Goal: Transaction & Acquisition: Purchase product/service

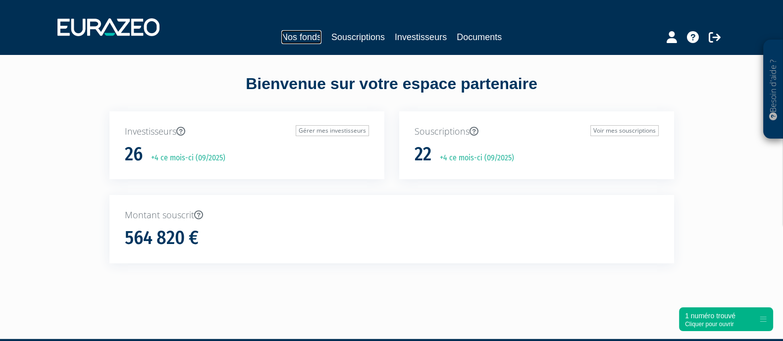
click at [298, 37] on link "Nos fonds" at bounding box center [301, 37] width 40 height 14
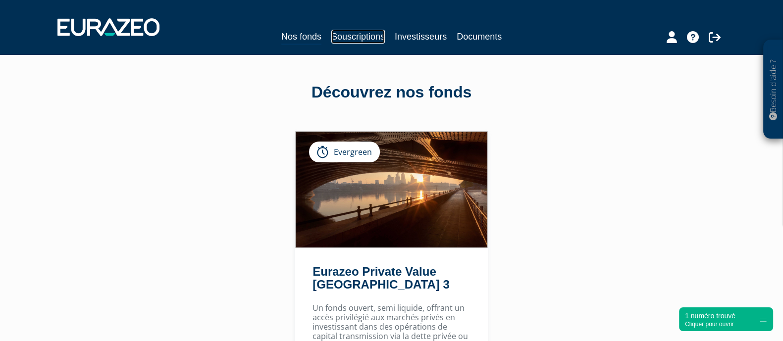
click at [356, 37] on link "Souscriptions" at bounding box center [357, 37] width 53 height 14
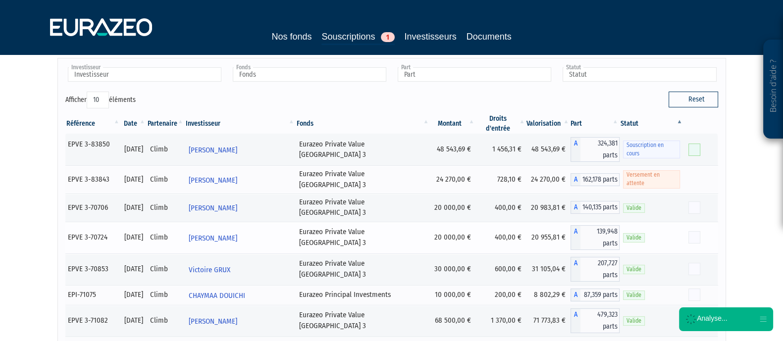
scroll to position [61, 0]
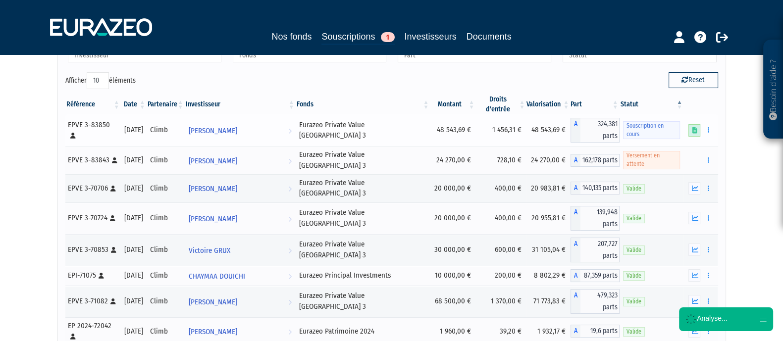
click at [691, 124] on link at bounding box center [694, 130] width 12 height 12
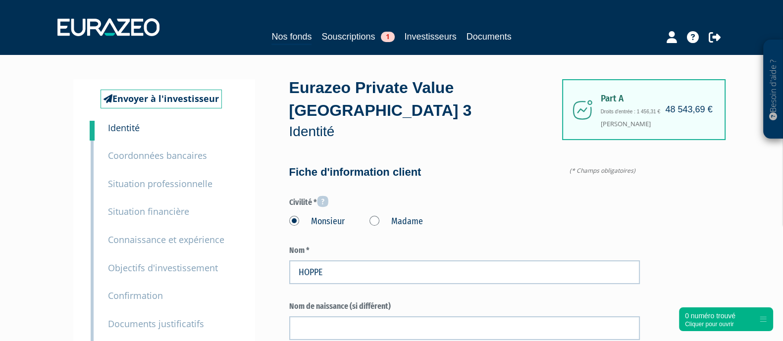
type input "6 22 44 36 24"
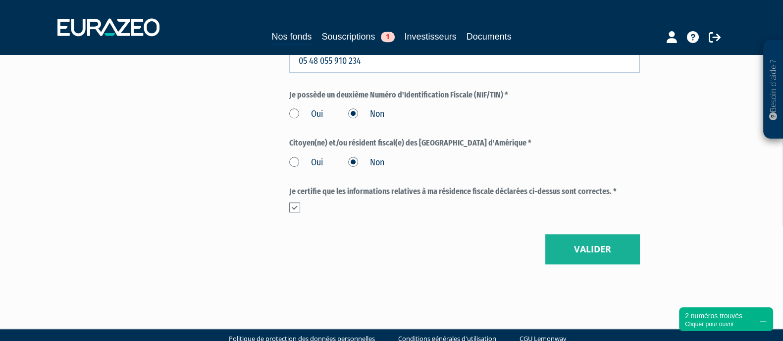
scroll to position [1261, 0]
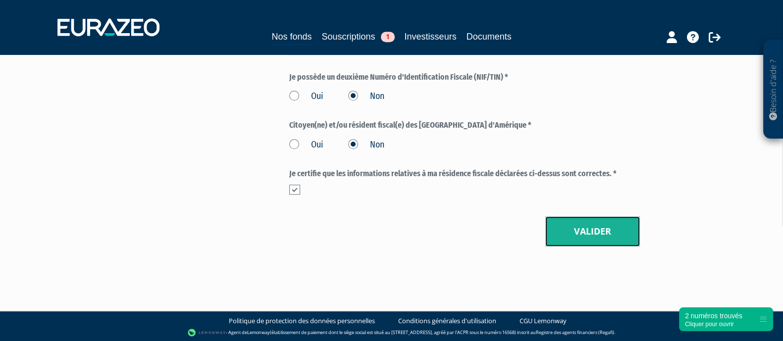
click at [588, 229] on button "Valider" at bounding box center [592, 231] width 95 height 31
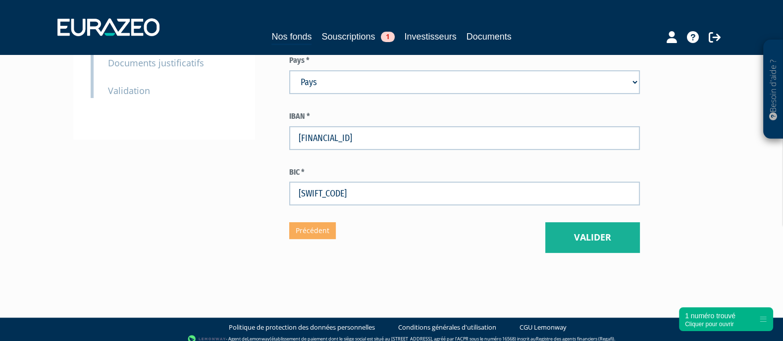
scroll to position [268, 0]
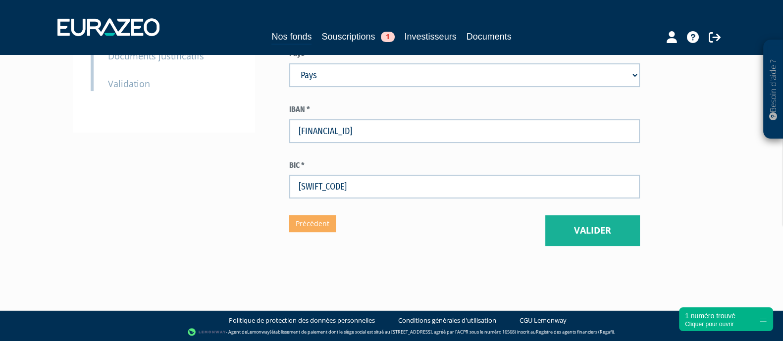
click at [649, 217] on div "Part A 48 543,69 € Droits d'entrée : 1 456,31 € Stéphane HOPPE Eurazeo Private …" at bounding box center [499, 28] width 421 height 435
click at [599, 218] on button "Valider" at bounding box center [592, 230] width 95 height 31
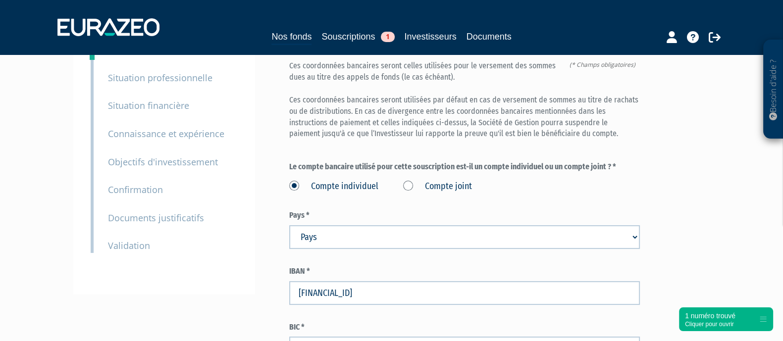
scroll to position [20, 0]
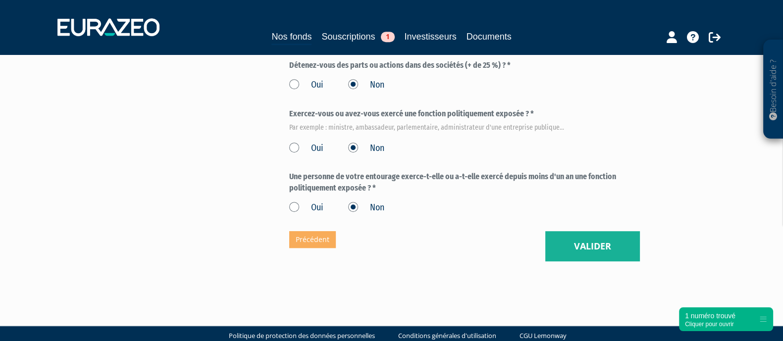
scroll to position [645, 0]
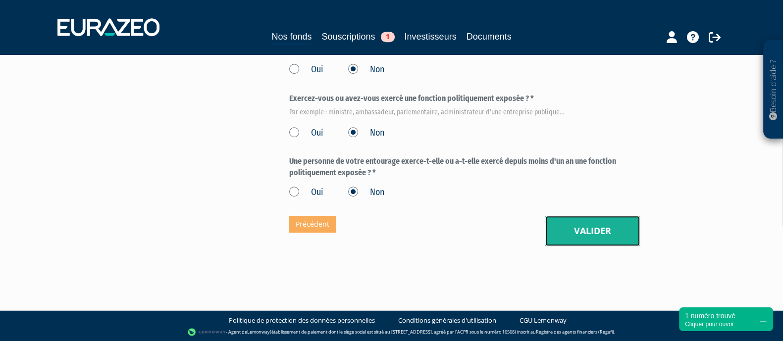
click at [598, 234] on button "Valider" at bounding box center [592, 231] width 95 height 31
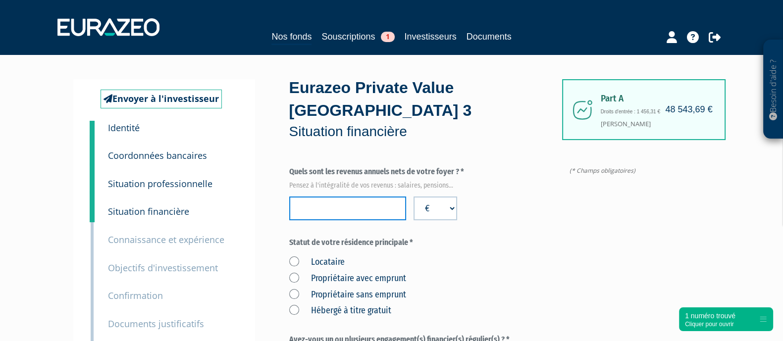
click at [337, 197] on input "number" at bounding box center [347, 209] width 117 height 24
click at [354, 212] on input "number" at bounding box center [347, 209] width 117 height 24
type input "164000"
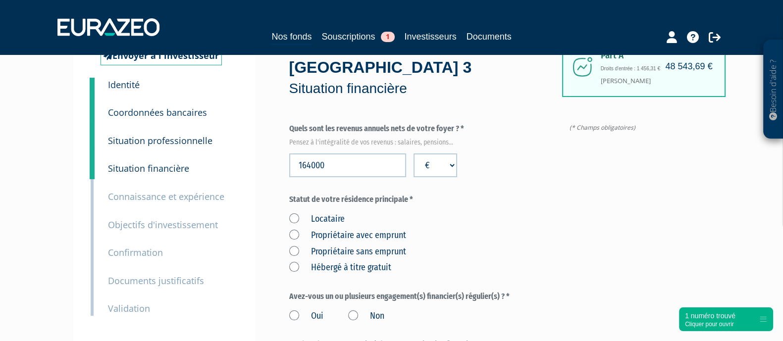
scroll to position [61, 0]
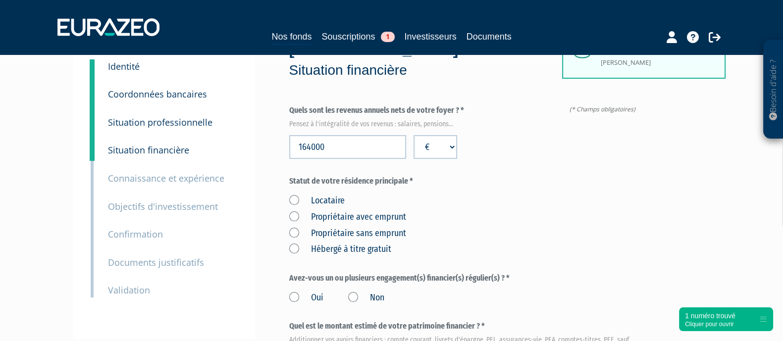
click at [290, 218] on label "Propriétaire avec emprunt" at bounding box center [347, 217] width 117 height 13
click at [0, 0] on emprunt "Propriétaire avec emprunt" at bounding box center [0, 0] width 0 height 0
click at [474, 212] on div "Locataire Propriétaire avec emprunt Propriétaire sans emprunt Hébergé à titre g…" at bounding box center [464, 223] width 351 height 65
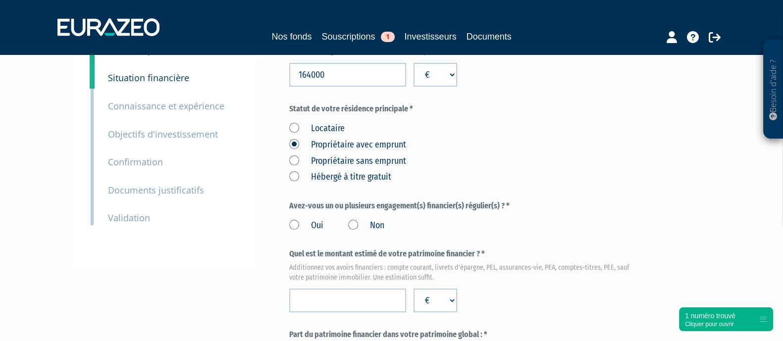
scroll to position [186, 0]
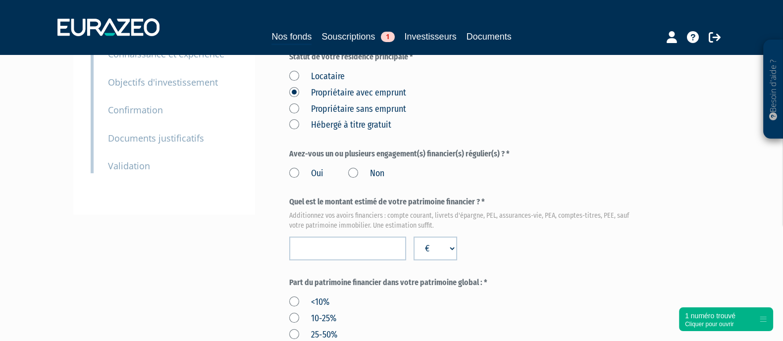
click at [296, 172] on label "Oui" at bounding box center [306, 173] width 34 height 13
click at [0, 0] on input "Oui" at bounding box center [0, 0] width 0 height 0
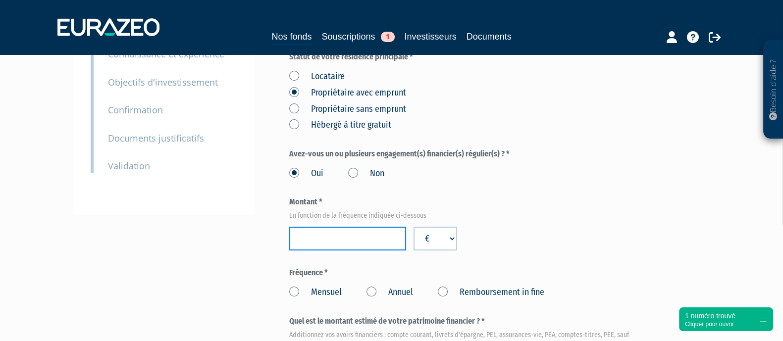
click at [354, 231] on input "number" at bounding box center [347, 239] width 117 height 24
type input "4000"
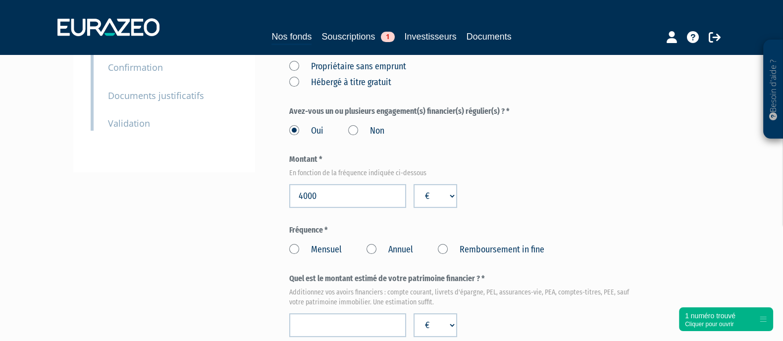
scroll to position [247, 0]
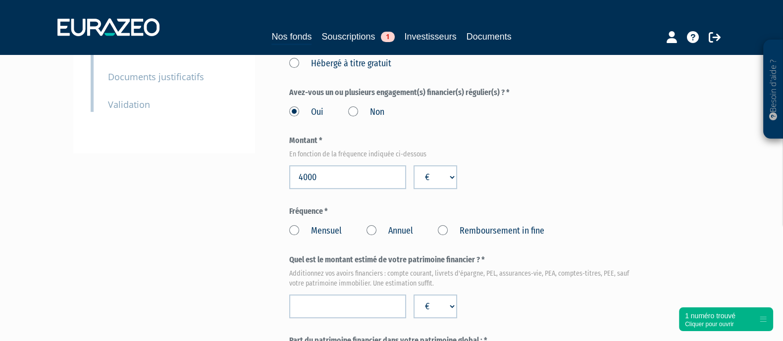
click at [295, 231] on label "Mensuel" at bounding box center [315, 231] width 52 height 13
click at [0, 0] on input "Mensuel" at bounding box center [0, 0] width 0 height 0
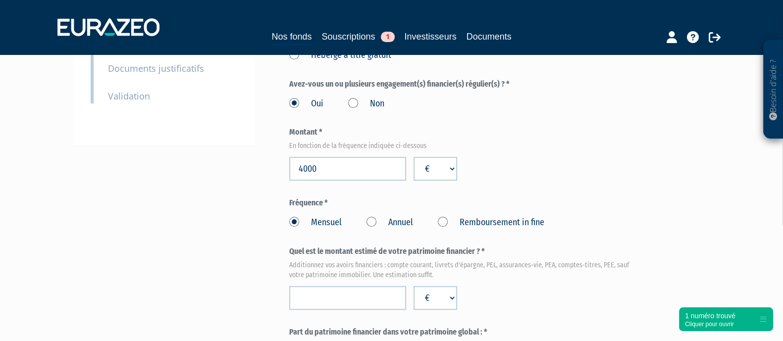
scroll to position [309, 0]
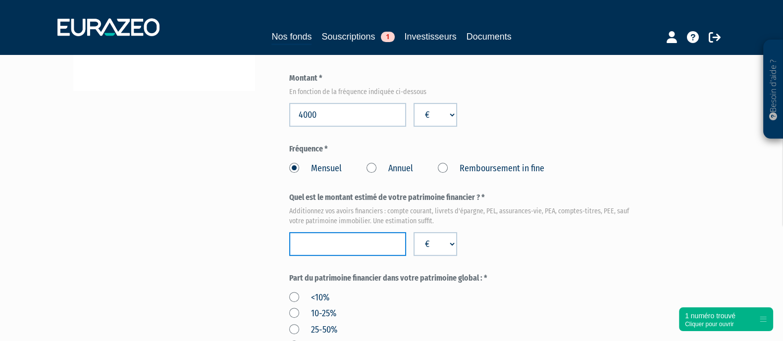
click at [357, 238] on input "number" at bounding box center [347, 244] width 117 height 24
click at [339, 235] on input "number" at bounding box center [347, 244] width 117 height 24
type input "550000"
click at [682, 229] on div "Part A 48 543,69 € Droits d'entrée : 1 456,31 € Stéphane HOPPE Eurazeo Private …" at bounding box center [499, 258] width 421 height 977
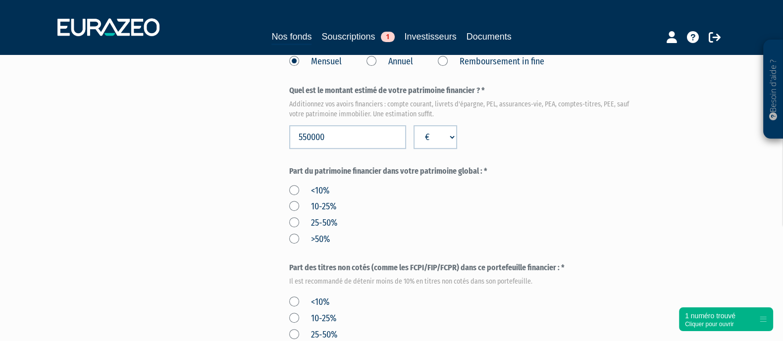
scroll to position [371, 0]
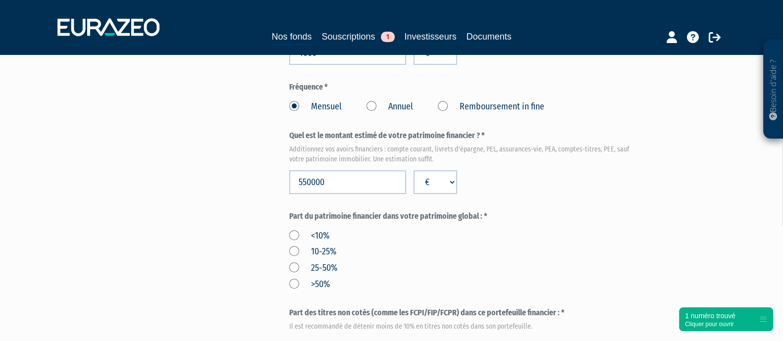
click at [296, 272] on label "25-50%" at bounding box center [313, 268] width 48 height 13
click at [0, 0] on input "25-50%" at bounding box center [0, 0] width 0 height 0
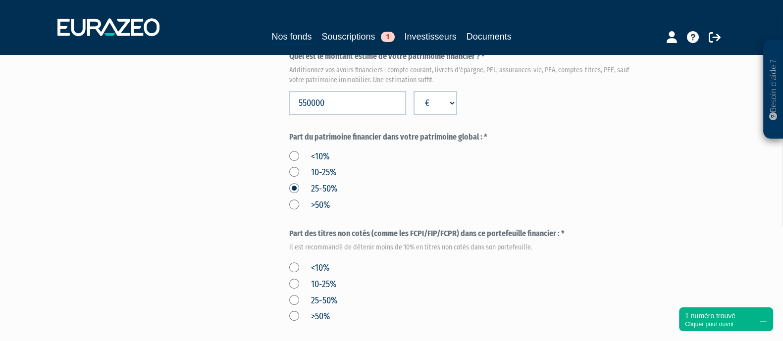
scroll to position [495, 0]
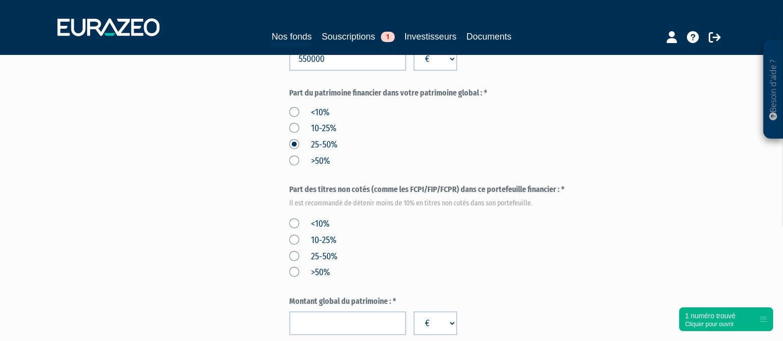
click at [300, 218] on label "<10%" at bounding box center [309, 224] width 40 height 13
click at [0, 0] on input "<10%" at bounding box center [0, 0] width 0 height 0
drag, startPoint x: 297, startPoint y: 218, endPoint x: 298, endPoint y: 223, distance: 5.0
click at [297, 219] on label "<10%" at bounding box center [309, 224] width 40 height 13
click at [0, 0] on input "<10%" at bounding box center [0, 0] width 0 height 0
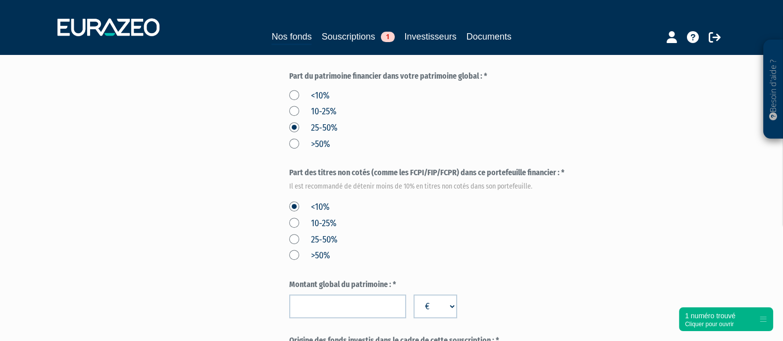
scroll to position [557, 0]
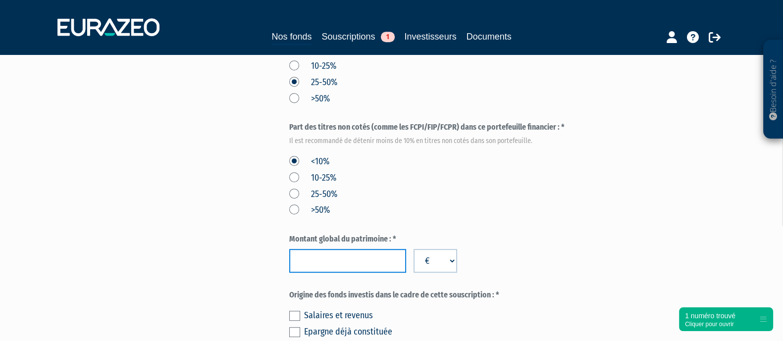
click at [369, 253] on input "number" at bounding box center [347, 261] width 117 height 24
type input "1100000"
click at [527, 226] on form "(* Champs obligatoires) Quels sont les revenus annuels nets de votre foyer ? * …" at bounding box center [464, 30] width 351 height 843
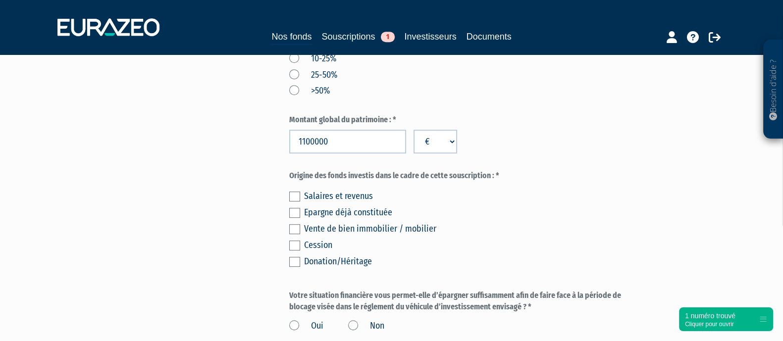
scroll to position [681, 0]
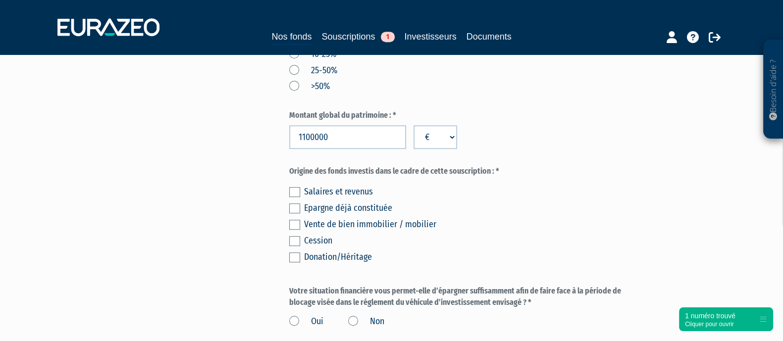
click at [293, 206] on label at bounding box center [294, 208] width 11 height 10
click at [0, 0] on input "checkbox" at bounding box center [0, 0] width 0 height 0
click at [293, 193] on label at bounding box center [294, 192] width 11 height 10
click at [0, 0] on input "checkbox" at bounding box center [0, 0] width 0 height 0
click at [293, 193] on label at bounding box center [294, 192] width 11 height 10
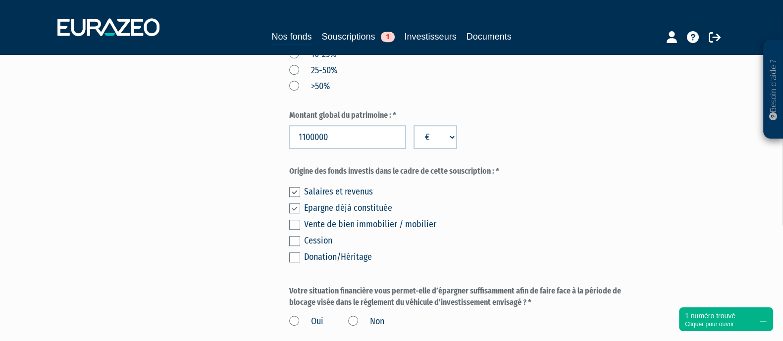
click at [0, 0] on input "checkbox" at bounding box center [0, 0] width 0 height 0
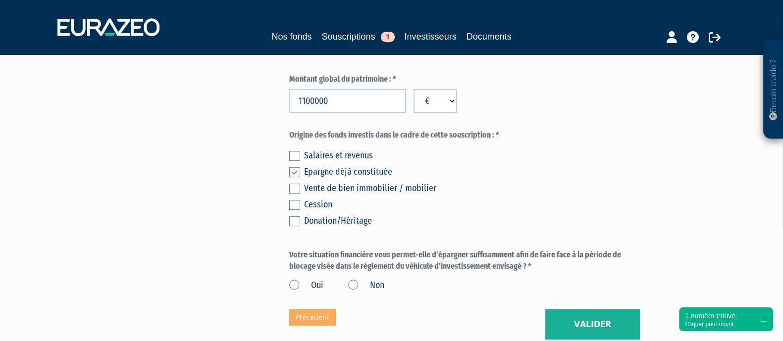
scroll to position [743, 0]
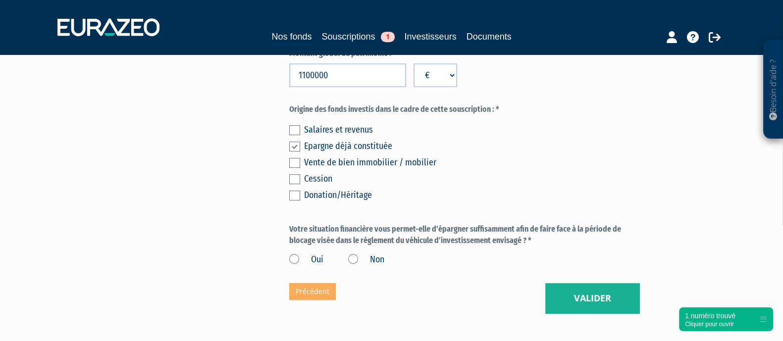
click at [294, 260] on label "Oui" at bounding box center [306, 259] width 34 height 13
click at [0, 0] on input "Oui" at bounding box center [0, 0] width 0 height 0
click at [613, 309] on button "Valider" at bounding box center [592, 298] width 95 height 31
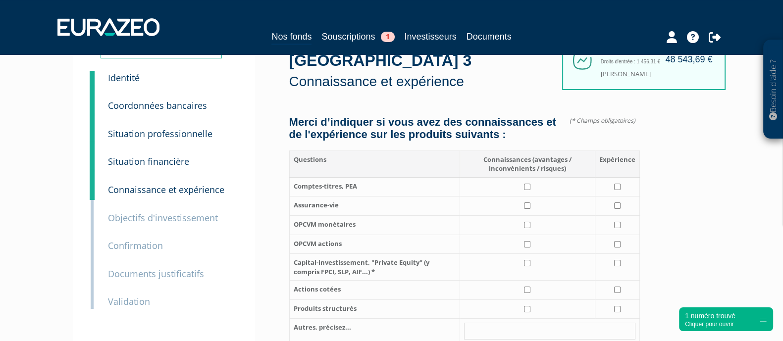
scroll to position [61, 0]
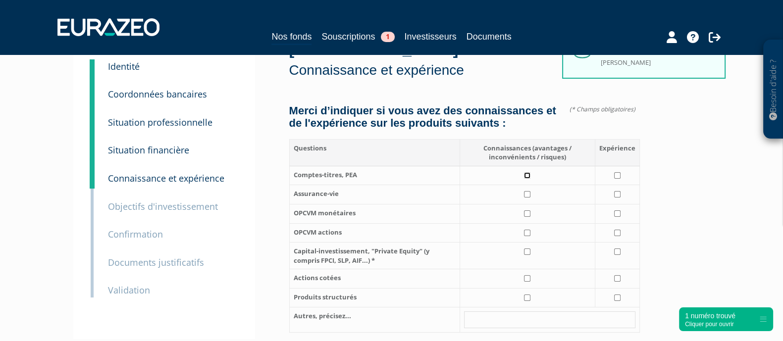
click at [529, 179] on input "checkbox" at bounding box center [527, 175] width 6 height 6
checkbox input "true"
click at [530, 204] on td at bounding box center [526, 194] width 135 height 19
checkbox input "true"
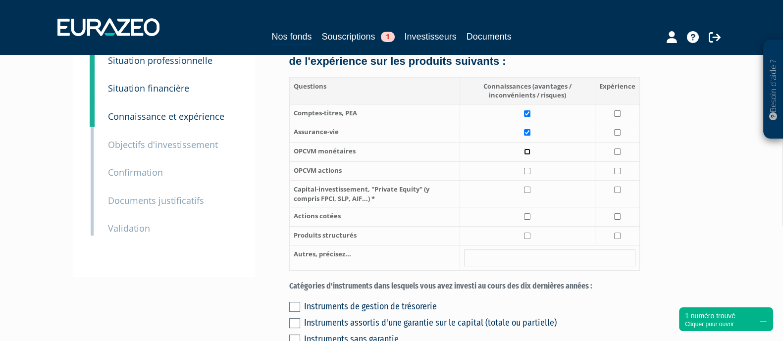
click at [529, 155] on input "checkbox" at bounding box center [527, 152] width 6 height 6
checkbox input "true"
click at [524, 181] on td at bounding box center [526, 170] width 135 height 19
checkbox input "true"
drag, startPoint x: 529, startPoint y: 209, endPoint x: 526, endPoint y: 223, distance: 14.1
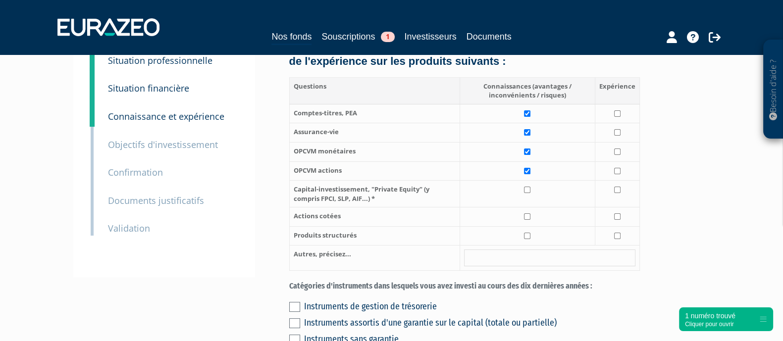
click at [528, 207] on td at bounding box center [526, 194] width 135 height 27
checkbox input "true"
click at [527, 227] on td at bounding box center [526, 216] width 135 height 19
checkbox input "true"
click at [527, 239] on input "checkbox" at bounding box center [527, 236] width 6 height 6
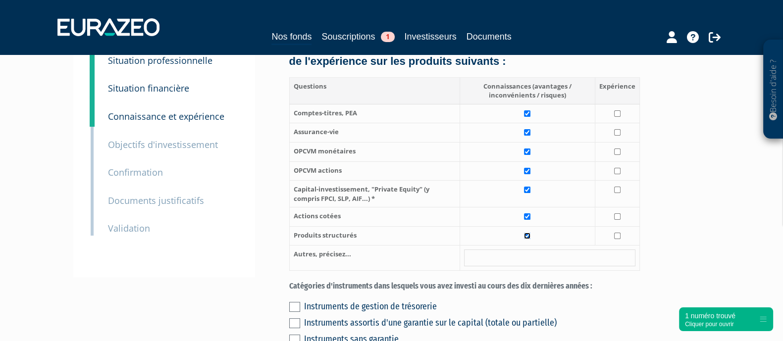
checkbox input "true"
click at [615, 239] on input "checkbox" at bounding box center [617, 236] width 6 height 6
checkbox input "true"
click at [617, 220] on input "checkbox" at bounding box center [617, 216] width 6 height 6
checkbox input "true"
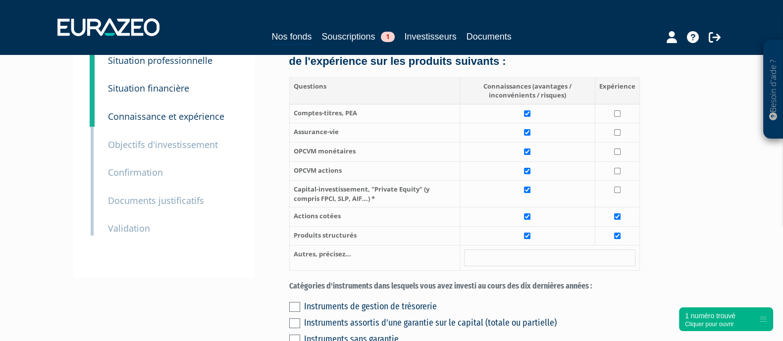
click at [610, 181] on td at bounding box center [617, 170] width 45 height 19
checkbox input "true"
click at [615, 155] on input "checkbox" at bounding box center [617, 152] width 6 height 6
checkbox input "true"
click at [613, 142] on td at bounding box center [617, 132] width 45 height 19
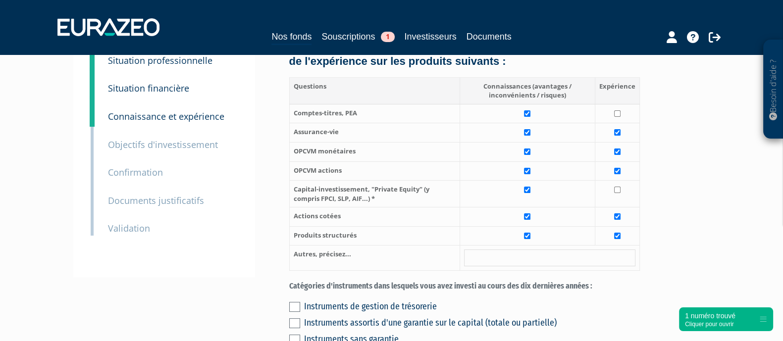
checkbox input "true"
click at [616, 123] on td at bounding box center [617, 113] width 45 height 19
checkbox input "true"
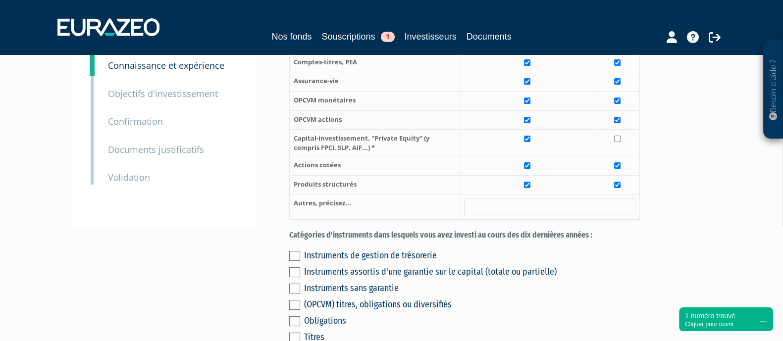
scroll to position [247, 0]
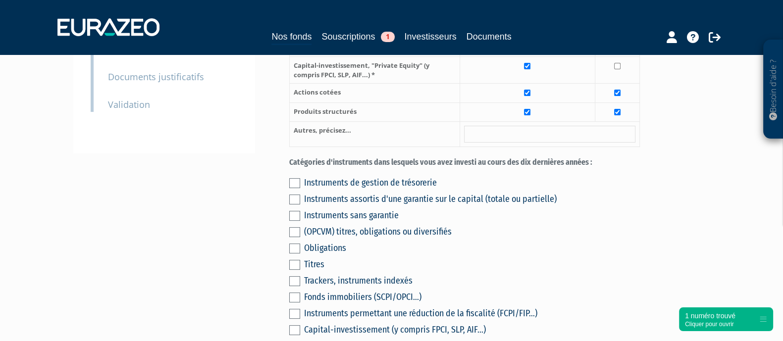
click at [306, 190] on div "Instruments de gestion de trésorerie" at bounding box center [472, 183] width 336 height 14
click at [294, 188] on label at bounding box center [294, 183] width 11 height 10
click at [0, 0] on input "checkbox" at bounding box center [0, 0] width 0 height 0
click at [294, 204] on label at bounding box center [294, 200] width 11 height 10
click at [0, 0] on input "checkbox" at bounding box center [0, 0] width 0 height 0
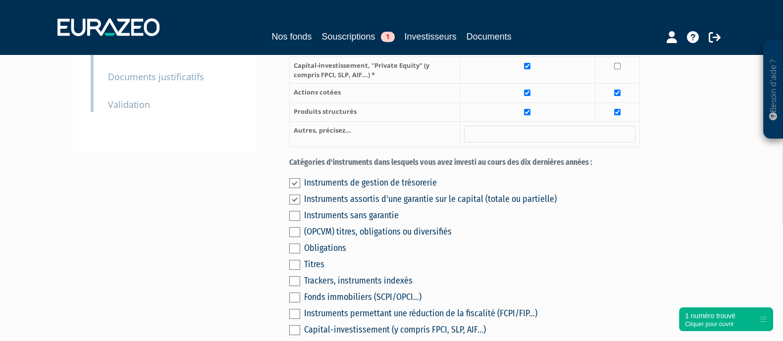
click at [300, 226] on div "Instruments de gestion de trésorerie Instruments assortis d'une garantie sur le…" at bounding box center [464, 271] width 351 height 196
click at [295, 236] on div "Instruments de gestion de trésorerie Instruments assortis d'une garantie sur le…" at bounding box center [464, 271] width 351 height 196
click at [295, 221] on label at bounding box center [294, 216] width 11 height 10
click at [0, 0] on input "checkbox" at bounding box center [0, 0] width 0 height 0
click at [294, 237] on label at bounding box center [294, 232] width 11 height 10
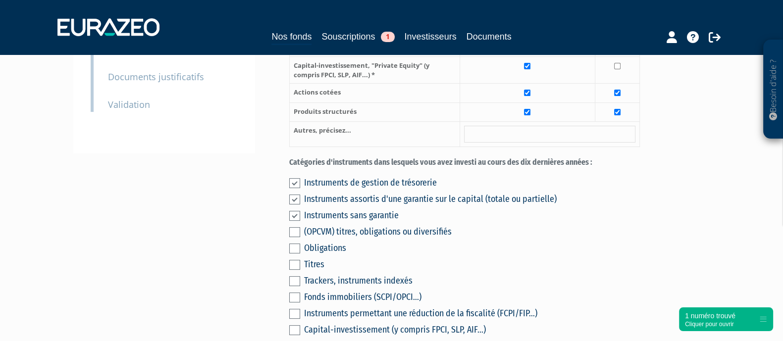
click at [0, 0] on input "checkbox" at bounding box center [0, 0] width 0 height 0
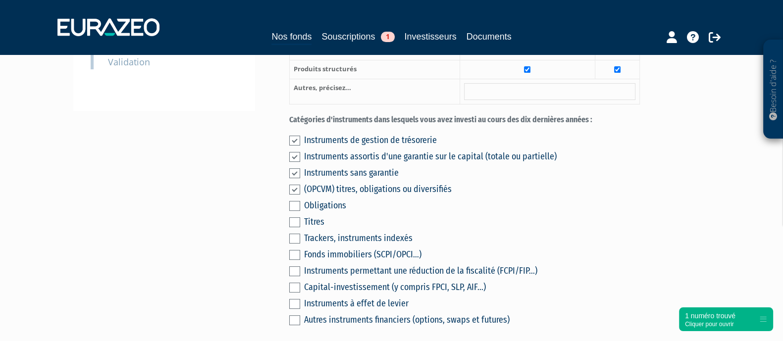
scroll to position [309, 0]
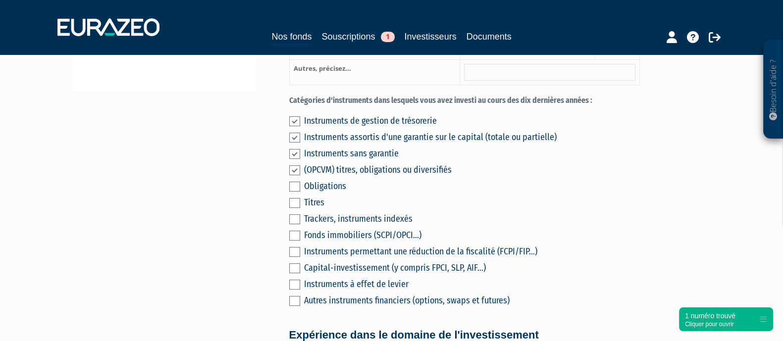
click at [298, 192] on label at bounding box center [294, 187] width 11 height 10
click at [0, 0] on input "checkbox" at bounding box center [0, 0] width 0 height 0
click at [296, 208] on label at bounding box center [294, 203] width 11 height 10
click at [0, 0] on input "checkbox" at bounding box center [0, 0] width 0 height 0
click at [292, 224] on label at bounding box center [294, 219] width 11 height 10
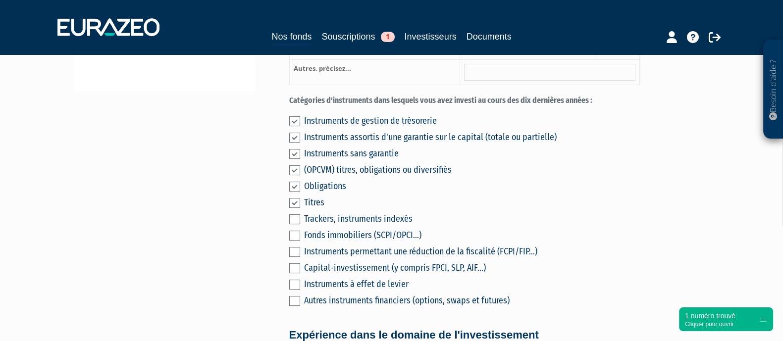
click at [0, 0] on input "checkbox" at bounding box center [0, 0] width 0 height 0
click at [297, 224] on label at bounding box center [294, 219] width 11 height 10
click at [0, 0] on input "checkbox" at bounding box center [0, 0] width 0 height 0
click at [297, 224] on label at bounding box center [294, 219] width 11 height 10
click at [0, 0] on input "checkbox" at bounding box center [0, 0] width 0 height 0
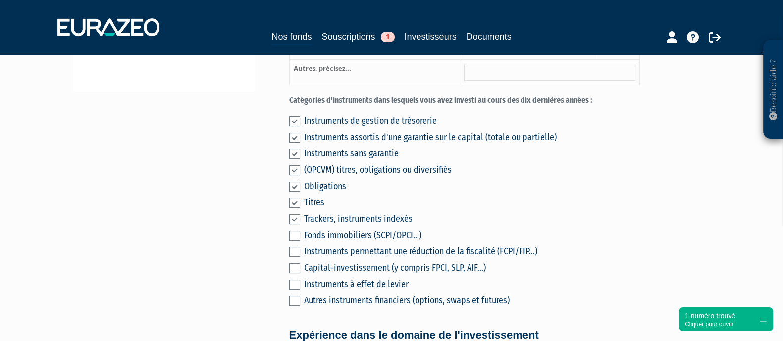
click at [297, 224] on label at bounding box center [294, 219] width 11 height 10
click at [0, 0] on input "checkbox" at bounding box center [0, 0] width 0 height 0
click at [295, 241] on label at bounding box center [294, 236] width 11 height 10
click at [0, 0] on input "checkbox" at bounding box center [0, 0] width 0 height 0
click at [295, 241] on label at bounding box center [294, 236] width 11 height 10
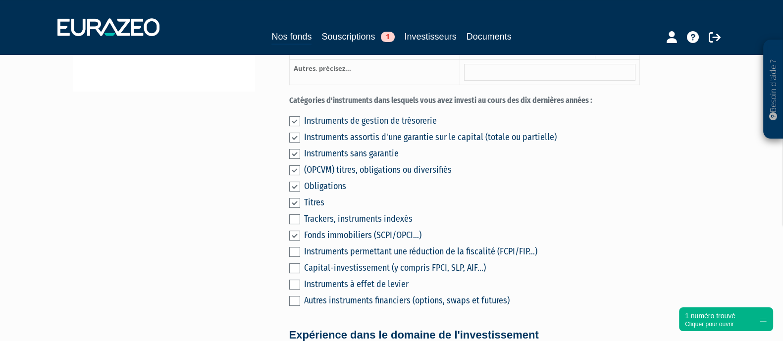
click at [0, 0] on input "checkbox" at bounding box center [0, 0] width 0 height 0
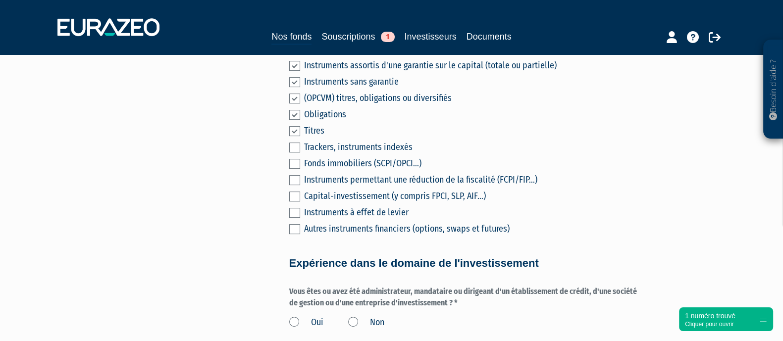
scroll to position [495, 0]
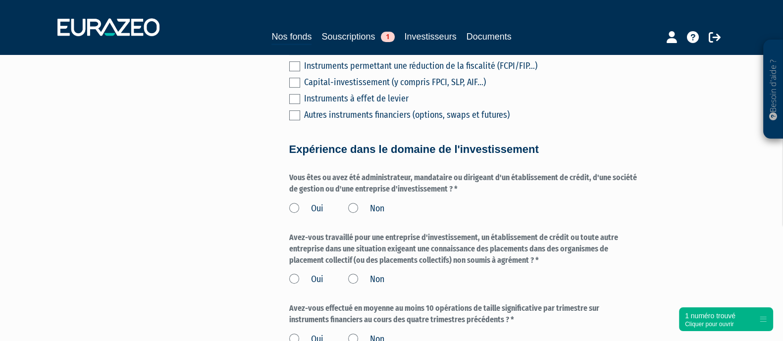
click at [352, 215] on label "Non" at bounding box center [366, 209] width 36 height 13
click at [0, 0] on input "Non" at bounding box center [0, 0] width 0 height 0
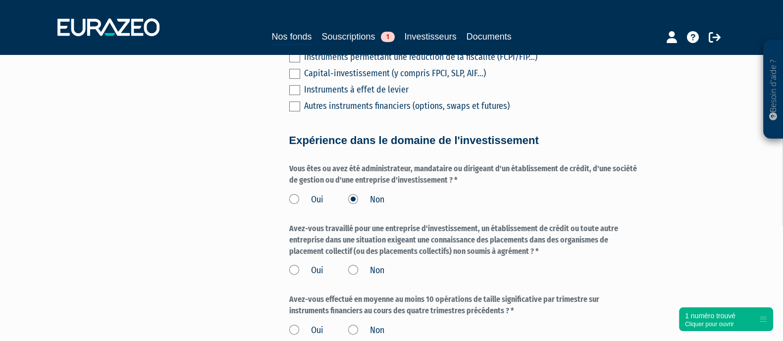
scroll to position [557, 0]
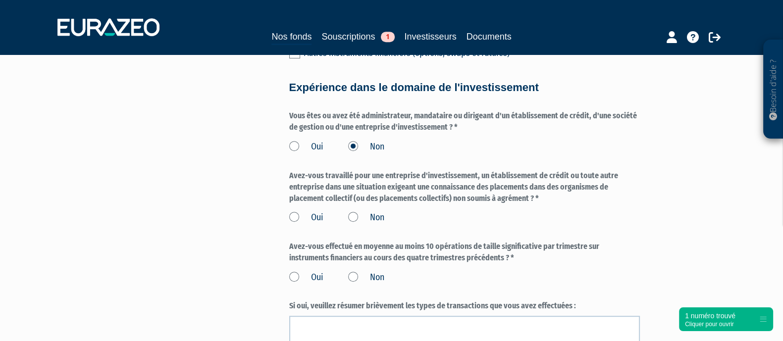
click at [355, 237] on form "(* Champs obligatoires) Merci d’indiquer si vous avez des connaissances et de l…" at bounding box center [464, 92] width 351 height 965
click at [355, 224] on label "Non" at bounding box center [366, 217] width 36 height 13
click at [0, 0] on input "Non" at bounding box center [0, 0] width 0 height 0
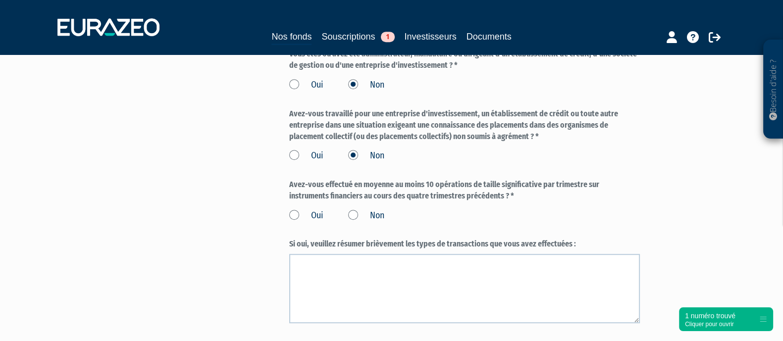
click at [349, 222] on label "Non" at bounding box center [366, 215] width 36 height 13
click at [0, 0] on input "Non" at bounding box center [0, 0] width 0 height 0
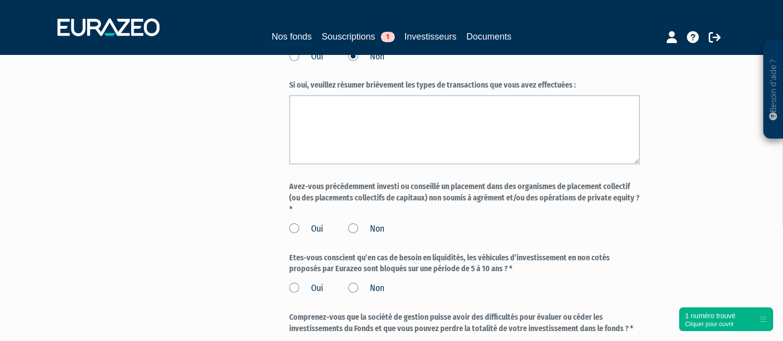
scroll to position [804, 0]
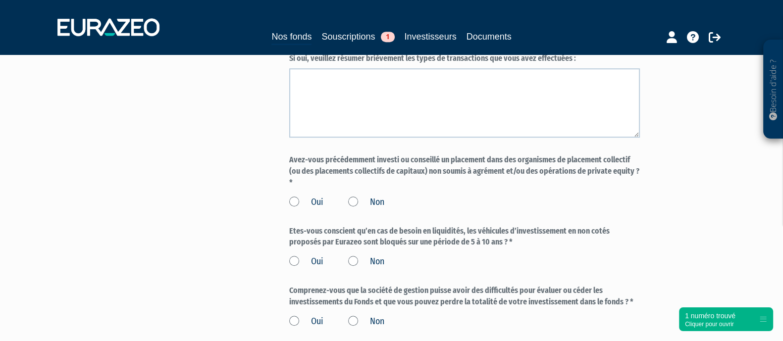
click at [352, 209] on label "Non" at bounding box center [366, 202] width 36 height 13
click at [0, 0] on input "Non" at bounding box center [0, 0] width 0 height 0
click at [292, 268] on label "Oui" at bounding box center [306, 261] width 34 height 13
click at [0, 0] on input "Oui" at bounding box center [0, 0] width 0 height 0
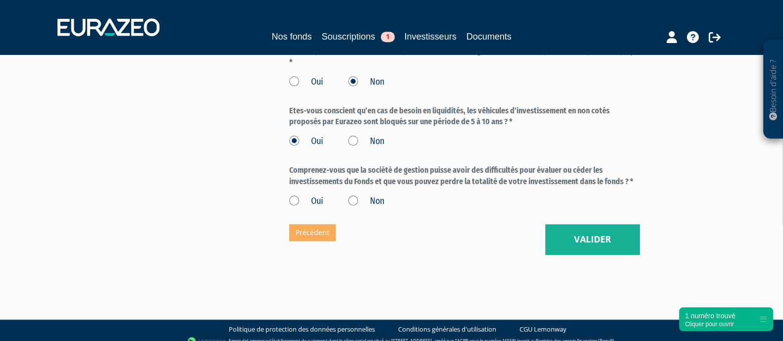
scroll to position [928, 0]
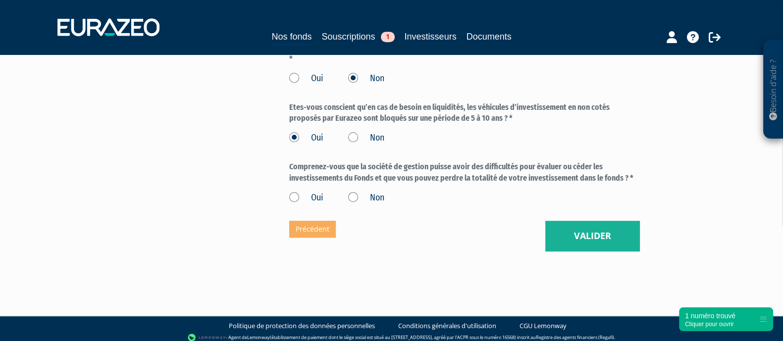
click at [294, 204] on label "Oui" at bounding box center [306, 198] width 34 height 13
click at [0, 0] on input "Oui" at bounding box center [0, 0] width 0 height 0
click at [583, 241] on button "Valider" at bounding box center [592, 236] width 95 height 31
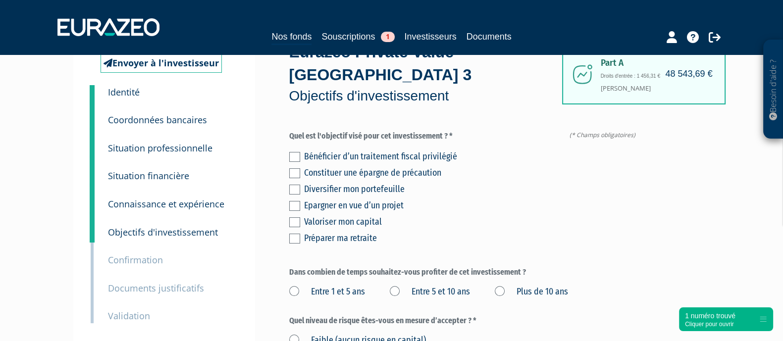
scroll to position [61, 0]
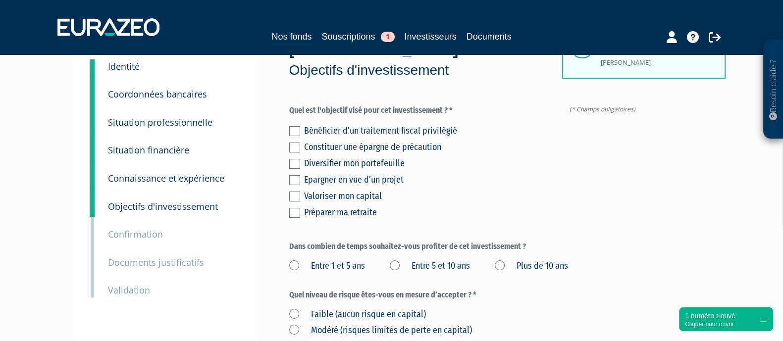
click at [290, 163] on label at bounding box center [294, 164] width 11 height 10
click at [0, 0] on input "checkbox" at bounding box center [0, 0] width 0 height 0
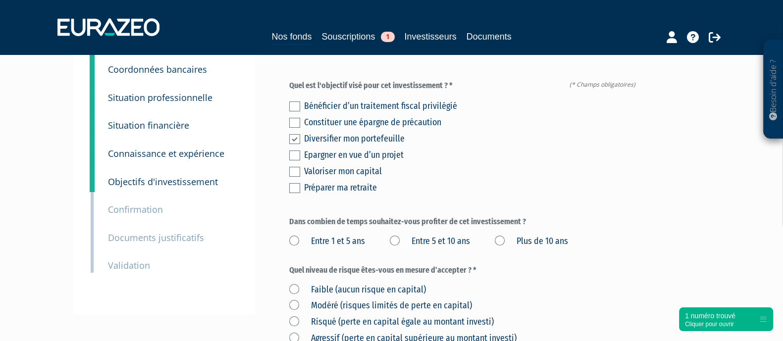
scroll to position [123, 0]
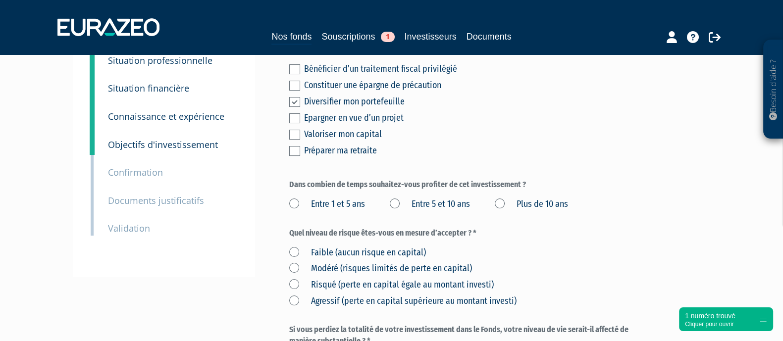
click at [392, 204] on label "Entre 5 et 10 ans" at bounding box center [430, 204] width 80 height 13
click at [0, 0] on ans "Entre 5 et 10 ans" at bounding box center [0, 0] width 0 height 0
click at [290, 281] on label "Risqué (perte en capital égale au montant investi)" at bounding box center [391, 285] width 204 height 13
click at [0, 0] on investi\) "Risqué (perte en capital égale au montant investi)" at bounding box center [0, 0] width 0 height 0
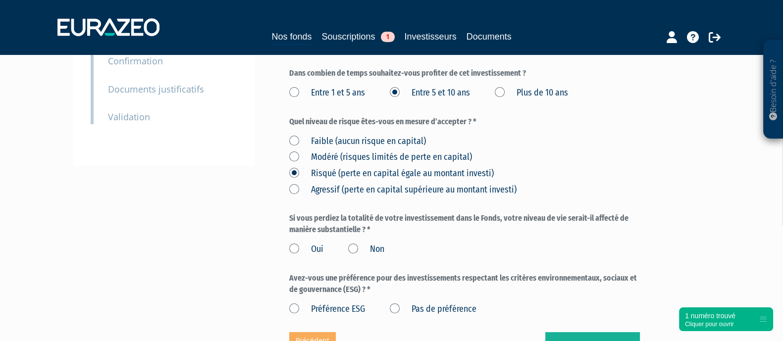
scroll to position [352, 0]
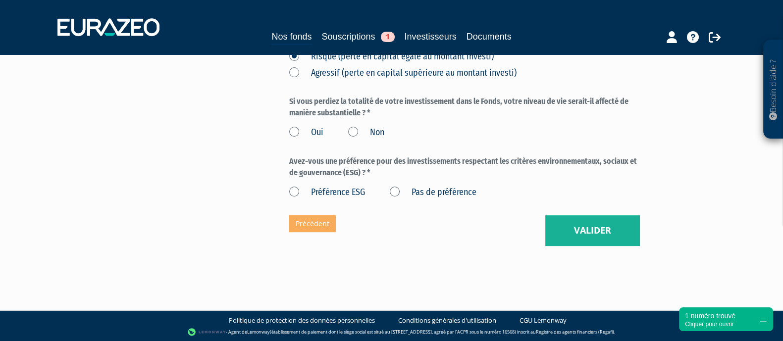
click at [349, 134] on label "Non" at bounding box center [366, 132] width 36 height 13
click at [0, 0] on input "Non" at bounding box center [0, 0] width 0 height 0
click at [397, 195] on label "Pas de préférence" at bounding box center [433, 192] width 87 height 13
click at [0, 0] on préférence "Pas de préférence" at bounding box center [0, 0] width 0 height 0
click at [565, 230] on button "Valider" at bounding box center [592, 230] width 95 height 31
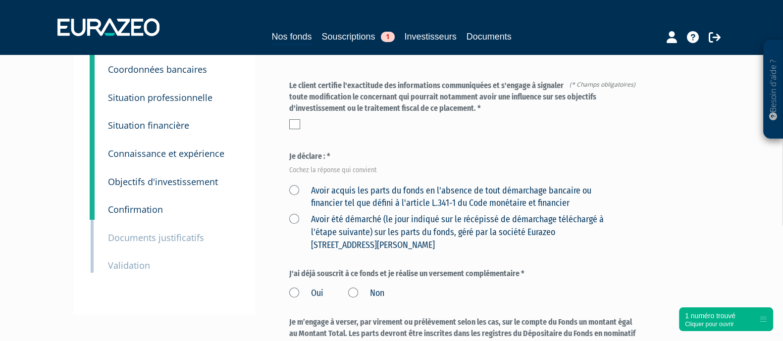
scroll to position [61, 0]
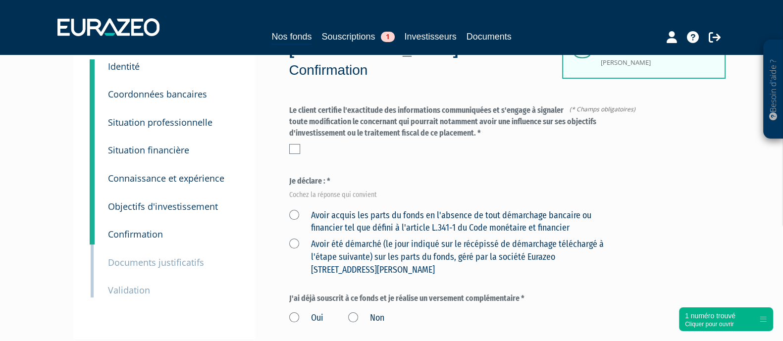
click at [291, 144] on label at bounding box center [294, 149] width 11 height 10
click at [0, 0] on input "checkbox" at bounding box center [0, 0] width 0 height 0
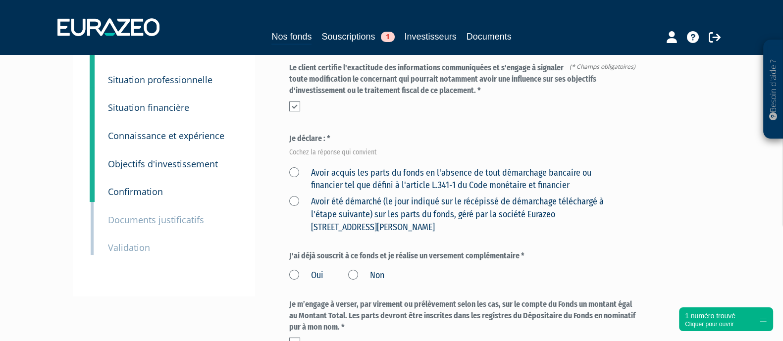
scroll to position [123, 0]
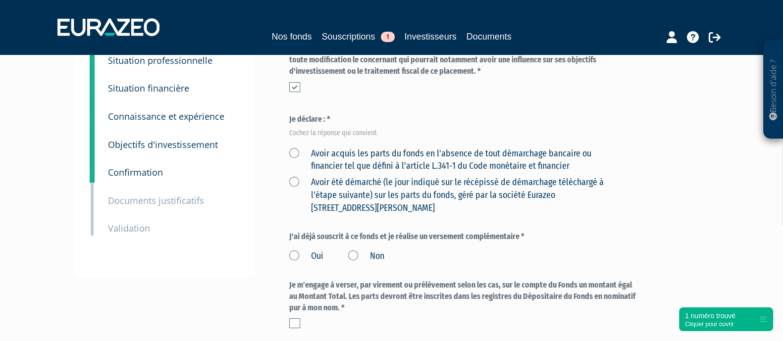
click at [297, 153] on label "Avoir acquis les parts du fonds en l'absence de tout démarchage bancaire ou fin…" at bounding box center [452, 160] width 327 height 25
click at [0, 0] on financier "Avoir acquis les parts du fonds en l'absence de tout démarchage bancaire ou fin…" at bounding box center [0, 0] width 0 height 0
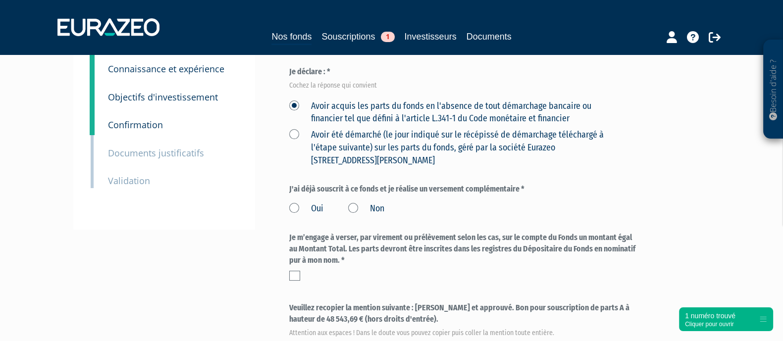
scroll to position [186, 0]
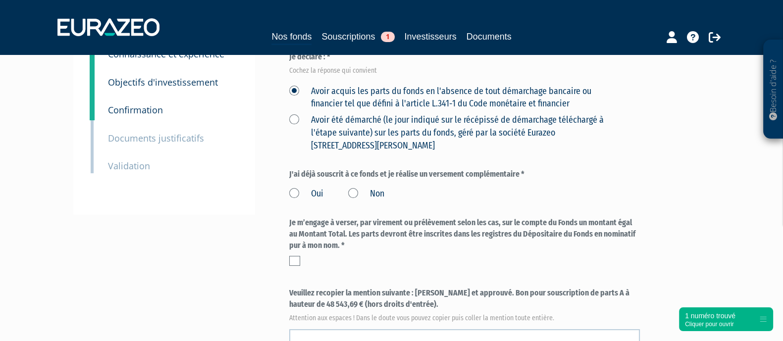
click at [360, 195] on label "Non" at bounding box center [366, 194] width 36 height 13
click at [0, 0] on input "Non" at bounding box center [0, 0] width 0 height 0
click at [295, 259] on label at bounding box center [294, 261] width 11 height 10
click at [0, 0] on input "checkbox" at bounding box center [0, 0] width 0 height 0
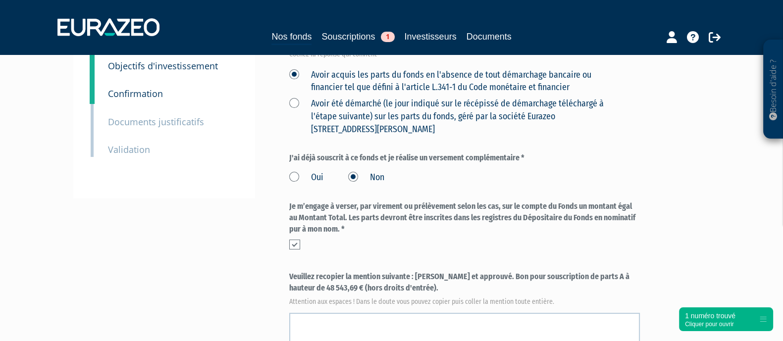
scroll to position [247, 0]
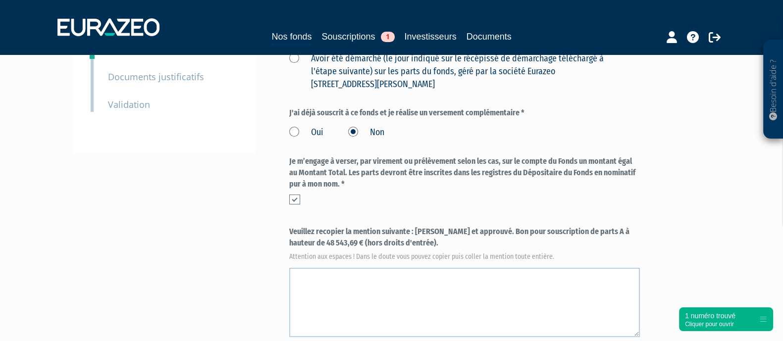
drag, startPoint x: 416, startPoint y: 233, endPoint x: 412, endPoint y: 244, distance: 11.9
click at [412, 244] on label "Veuillez recopier la mention suivante : [PERSON_NAME] et approuvé. Bon pour sou…" at bounding box center [464, 242] width 351 height 33
copy label "[PERSON_NAME] et approuvé. Bon pour souscription de parts A à hauteur de 48 543…"
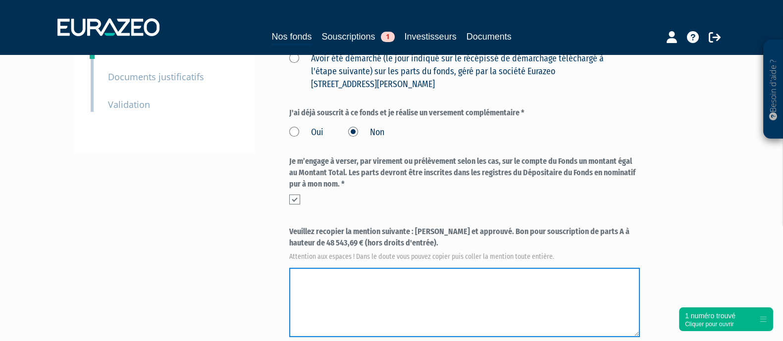
click at [378, 290] on textarea at bounding box center [464, 302] width 351 height 69
paste textarea "[PERSON_NAME] et approuvé. Bon pour souscription de parts A à hauteur de 48 543…"
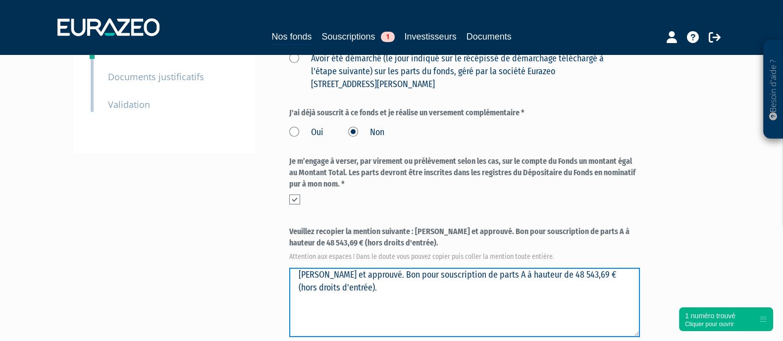
type textarea "[PERSON_NAME] et approuvé. Bon pour souscription de parts A à hauteur de 48 543…"
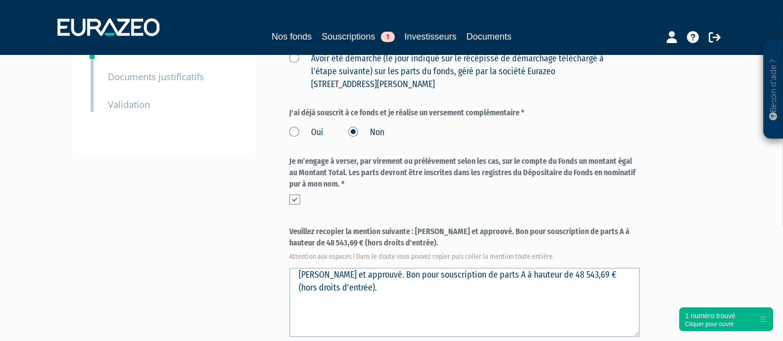
click at [668, 229] on div "Part A 48 543,69 € Droits d'entrée : 1 456,31 € [PERSON_NAME] Eurazeo Private V…" at bounding box center [499, 167] width 421 height 671
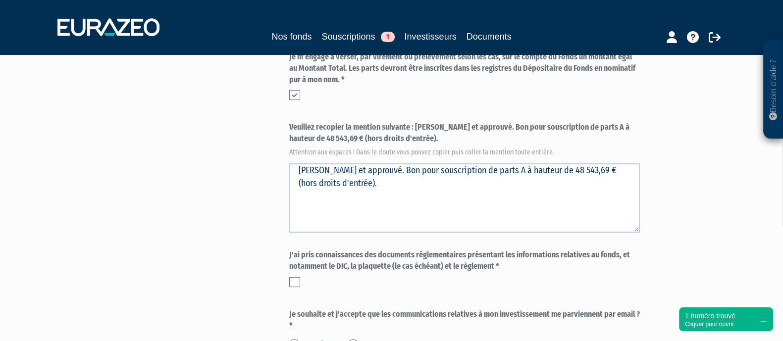
scroll to position [371, 0]
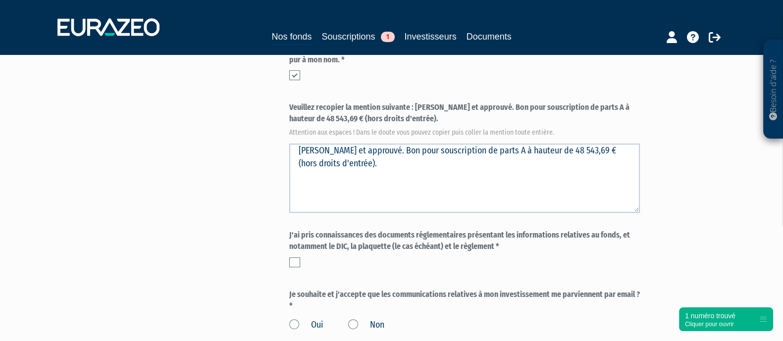
click at [294, 257] on label at bounding box center [294, 262] width 11 height 10
click at [0, 0] on input "checkbox" at bounding box center [0, 0] width 0 height 0
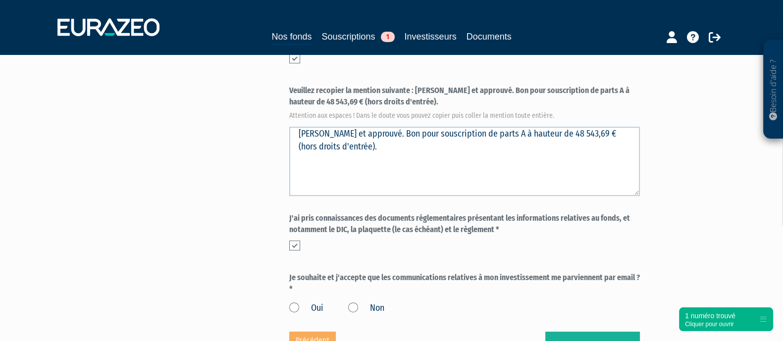
scroll to position [433, 0]
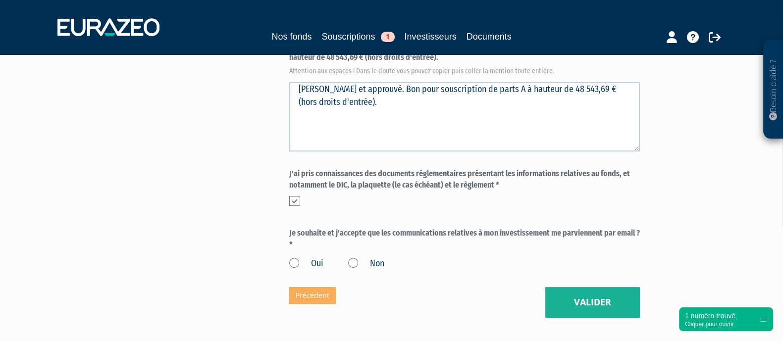
click at [297, 259] on label "Oui" at bounding box center [306, 263] width 34 height 13
click at [0, 0] on input "Oui" at bounding box center [0, 0] width 0 height 0
click at [564, 305] on button "Valider" at bounding box center [592, 302] width 95 height 31
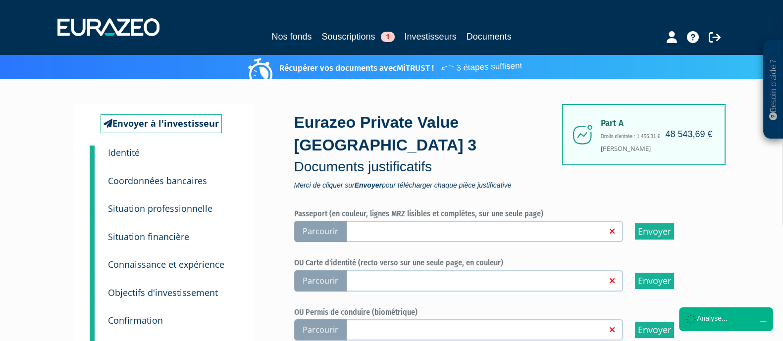
scroll to position [123, 0]
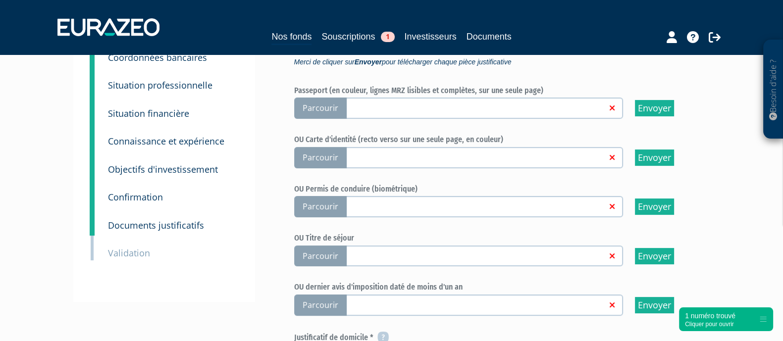
click at [323, 151] on span "Parcourir" at bounding box center [320, 157] width 52 height 21
click at [0, 0] on input "Parcourir" at bounding box center [0, 0] width 0 height 0
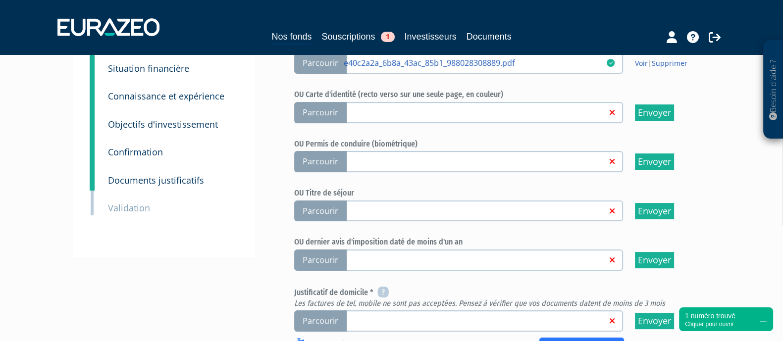
scroll to position [185, 0]
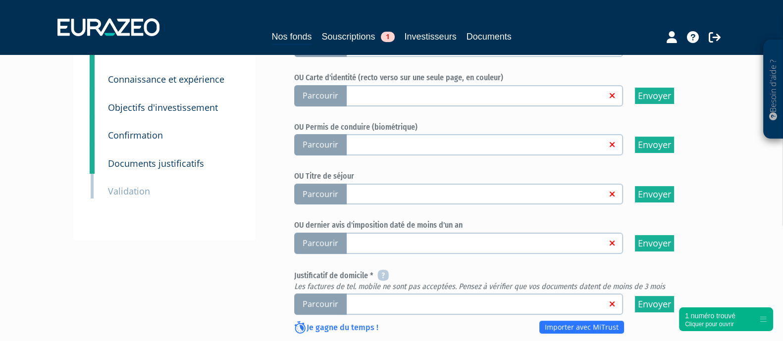
click at [332, 294] on span "Parcourir" at bounding box center [320, 304] width 52 height 21
click at [0, 0] on input "Parcourir" at bounding box center [0, 0] width 0 height 0
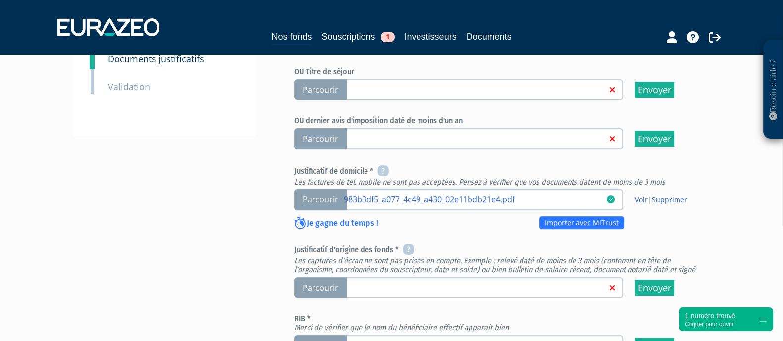
scroll to position [309, 0]
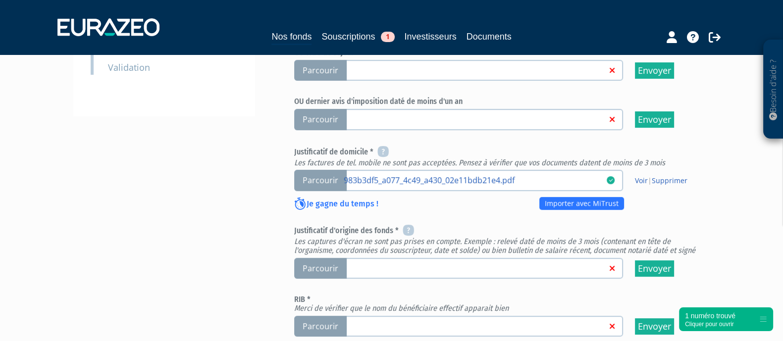
click at [336, 262] on span "Parcourir" at bounding box center [320, 268] width 52 height 21
click at [0, 0] on input "Parcourir" at bounding box center [0, 0] width 0 height 0
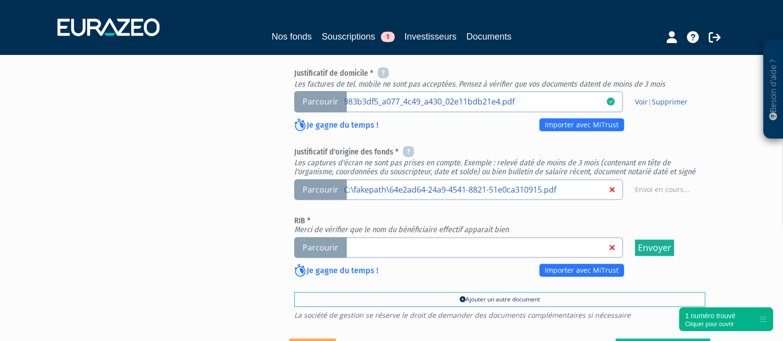
scroll to position [433, 0]
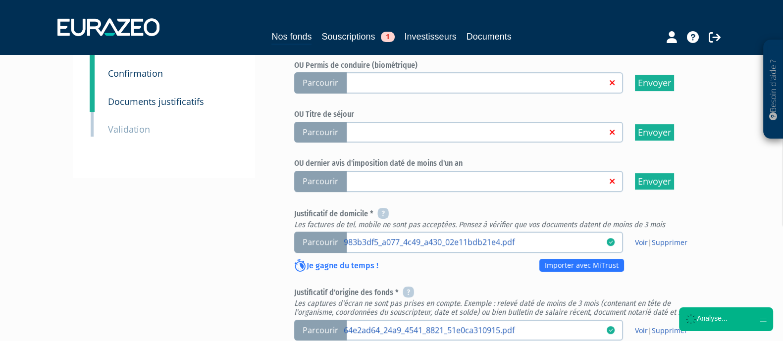
scroll to position [371, 0]
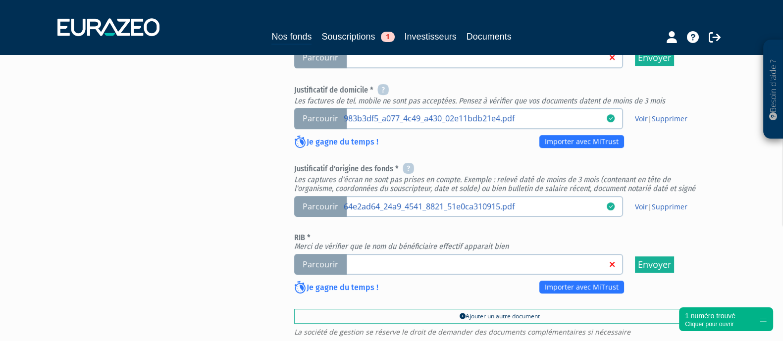
click at [330, 254] on span "Parcourir" at bounding box center [320, 264] width 52 height 21
click at [0, 0] on input "Parcourir" at bounding box center [0, 0] width 0 height 0
click at [321, 261] on span "Parcourir" at bounding box center [320, 264] width 52 height 21
click at [332, 258] on span "Parcourir" at bounding box center [320, 264] width 52 height 21
click at [0, 0] on input "Parcourir" at bounding box center [0, 0] width 0 height 0
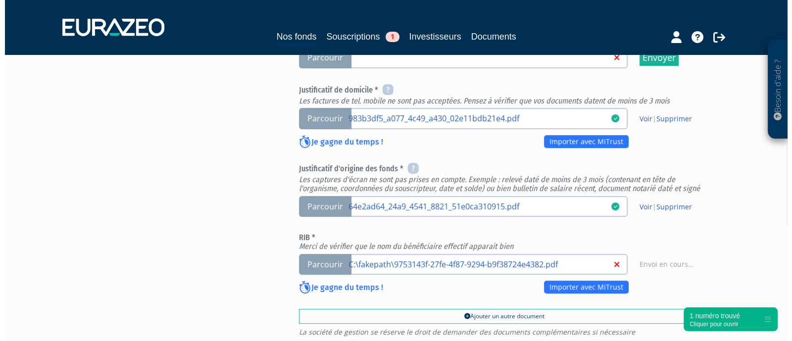
scroll to position [495, 0]
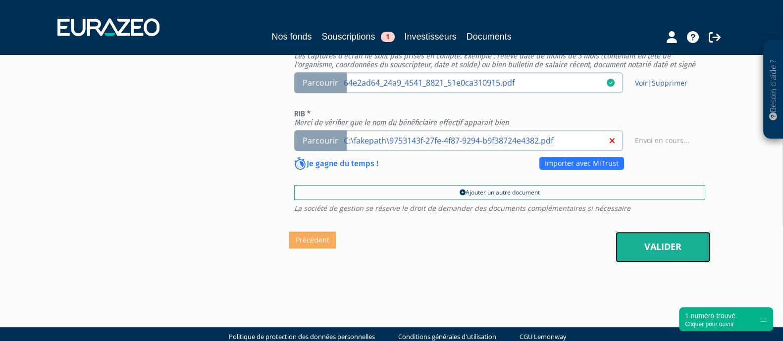
click at [631, 235] on link "Valider" at bounding box center [662, 247] width 95 height 31
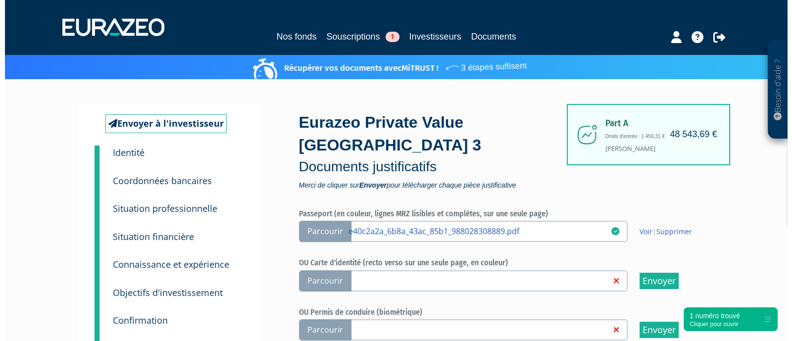
scroll to position [433, 0]
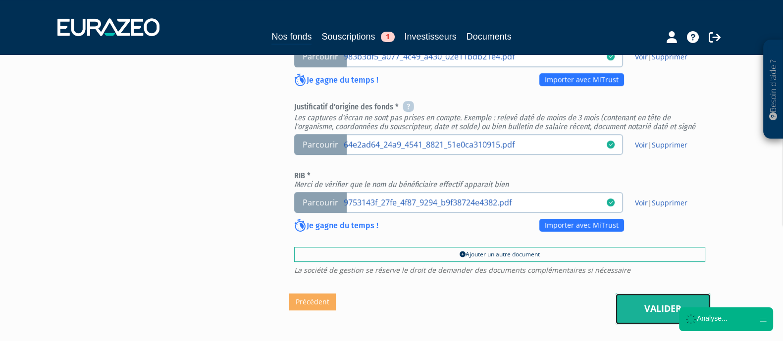
click at [660, 314] on link "Valider" at bounding box center [662, 309] width 95 height 31
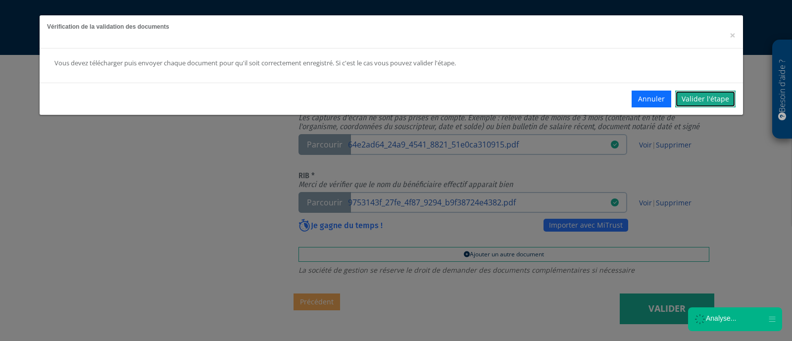
click at [708, 97] on link "Valider l'étape" at bounding box center [705, 99] width 60 height 17
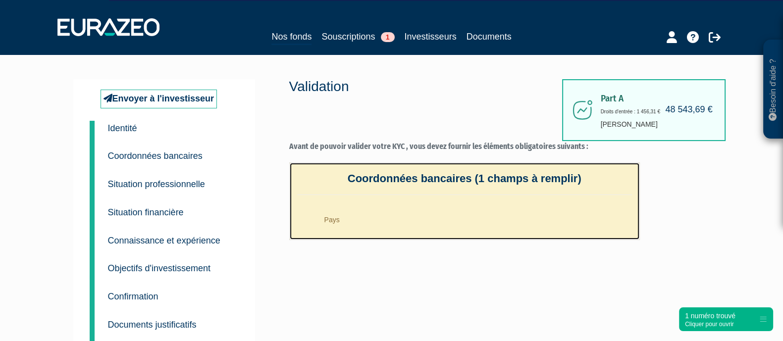
click at [396, 216] on li "Pays" at bounding box center [474, 217] width 315 height 25
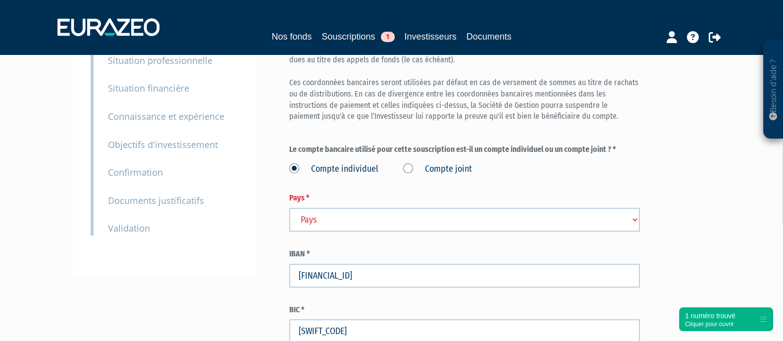
click at [309, 221] on select "Pays [GEOGRAPHIC_DATA] [GEOGRAPHIC_DATA] [GEOGRAPHIC_DATA] [GEOGRAPHIC_DATA] [G…" at bounding box center [464, 220] width 351 height 24
select select "75"
click at [289, 208] on select "Pays [GEOGRAPHIC_DATA] [GEOGRAPHIC_DATA] [GEOGRAPHIC_DATA] [GEOGRAPHIC_DATA] [G…" at bounding box center [464, 220] width 351 height 24
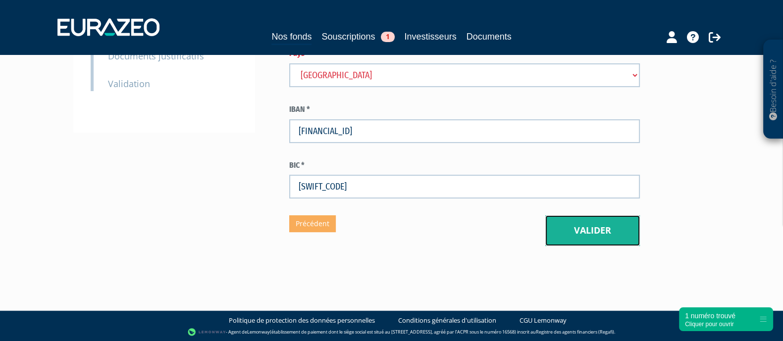
click at [596, 238] on button "Valider" at bounding box center [592, 230] width 95 height 31
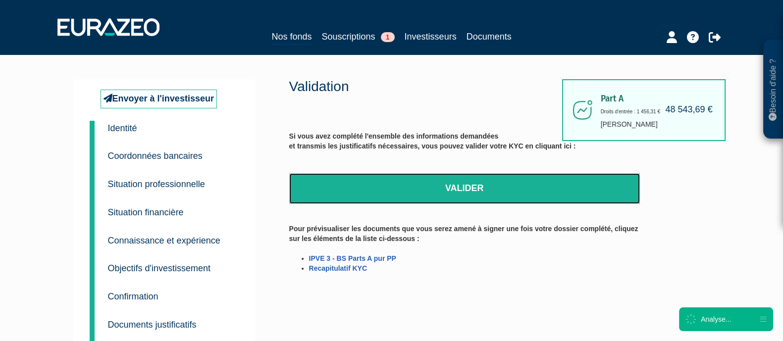
click at [358, 187] on link "Valider" at bounding box center [464, 188] width 351 height 31
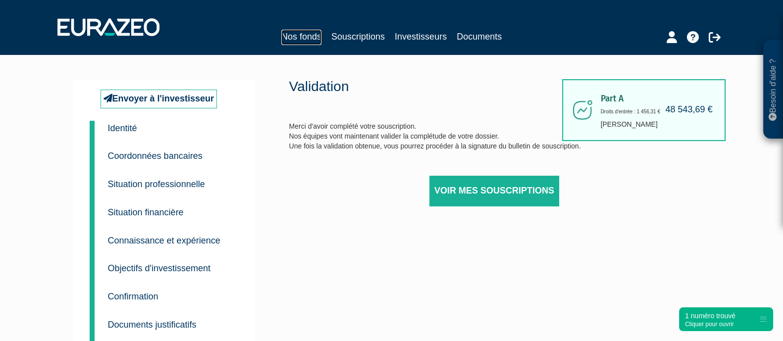
click at [317, 33] on link "Nos fonds" at bounding box center [301, 37] width 40 height 15
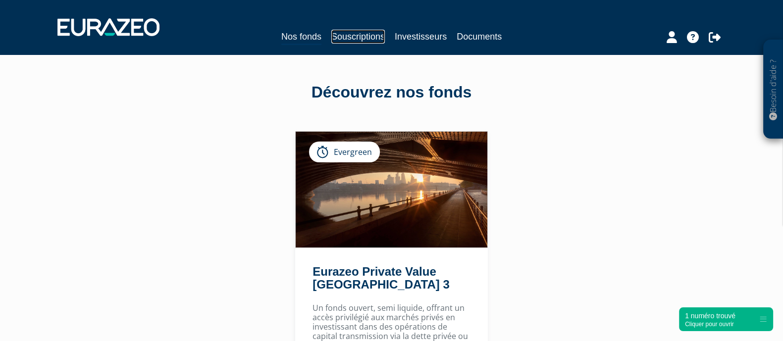
click at [363, 38] on link "Souscriptions" at bounding box center [357, 37] width 53 height 14
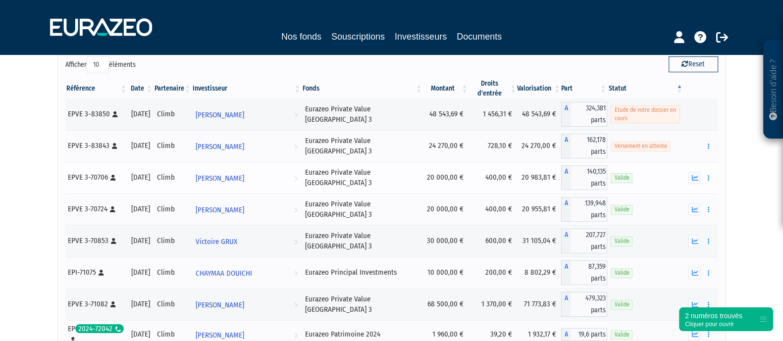
scroll to position [61, 0]
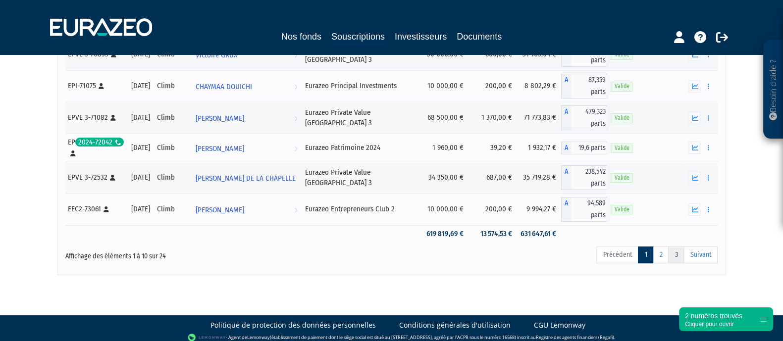
click at [677, 253] on link "3" at bounding box center [676, 255] width 16 height 17
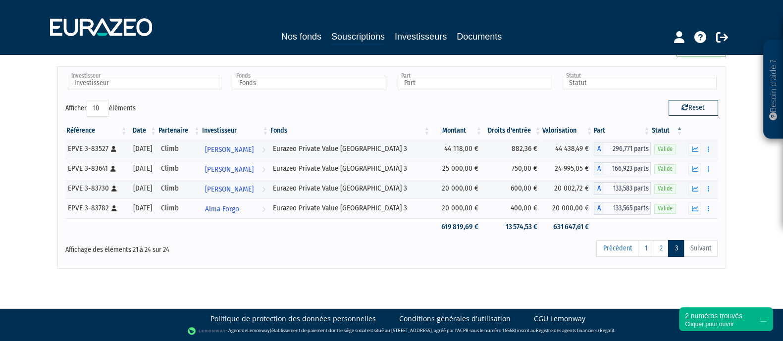
scroll to position [14, 0]
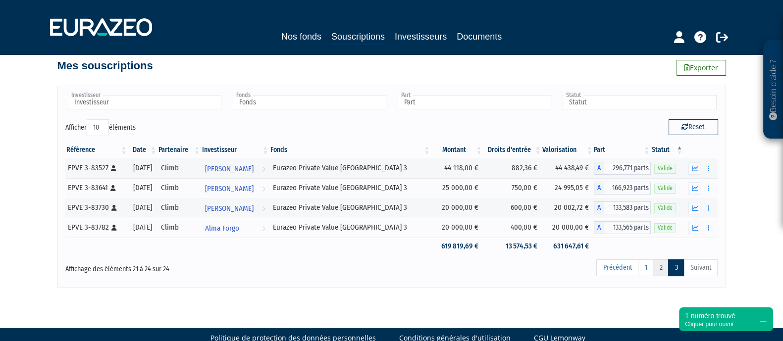
click at [660, 266] on link "2" at bounding box center [661, 267] width 16 height 17
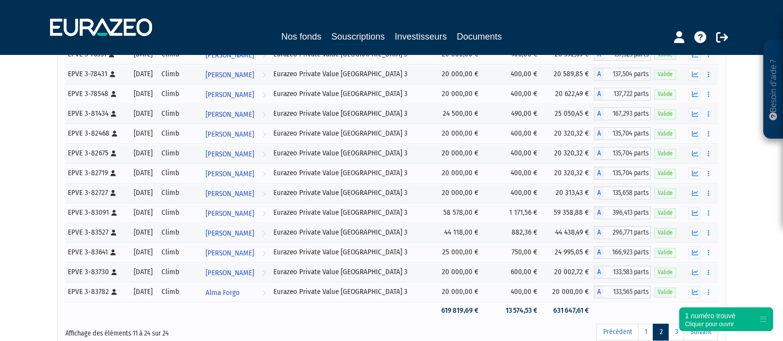
scroll to position [89, 0]
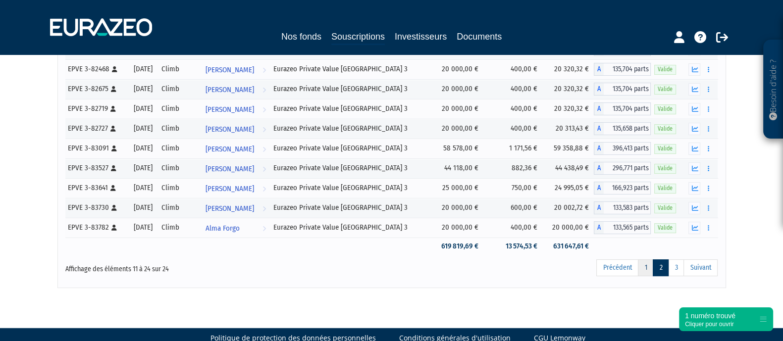
click at [648, 270] on link "1" at bounding box center [645, 267] width 15 height 17
